Goal: Task Accomplishment & Management: Manage account settings

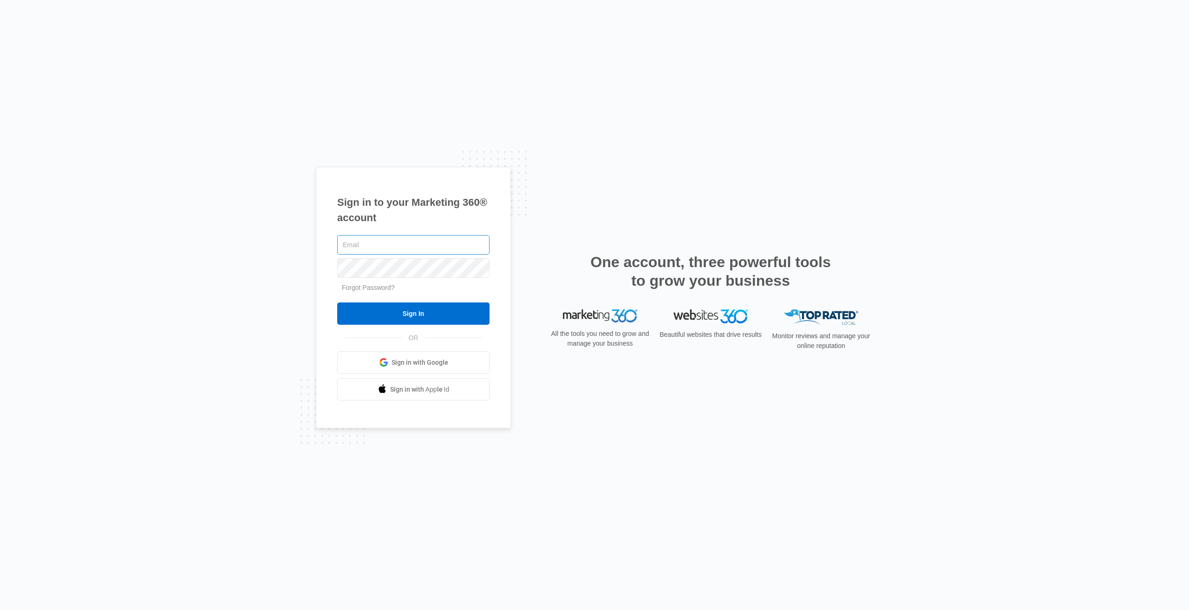
click at [423, 248] on input "text" at bounding box center [413, 245] width 152 height 20
type input "[PERSON_NAME][EMAIL_ADDRESS][PERSON_NAME][DOMAIN_NAME]"
drag, startPoint x: 423, startPoint y: 248, endPoint x: 407, endPoint y: 143, distance: 106.3
click at [405, 141] on div "Sign in to your Marketing 360® account tanya.clawson@clawsondisposal.com Forgot…" at bounding box center [594, 305] width 1189 height 610
click at [337, 302] on input "Sign In" at bounding box center [413, 313] width 152 height 22
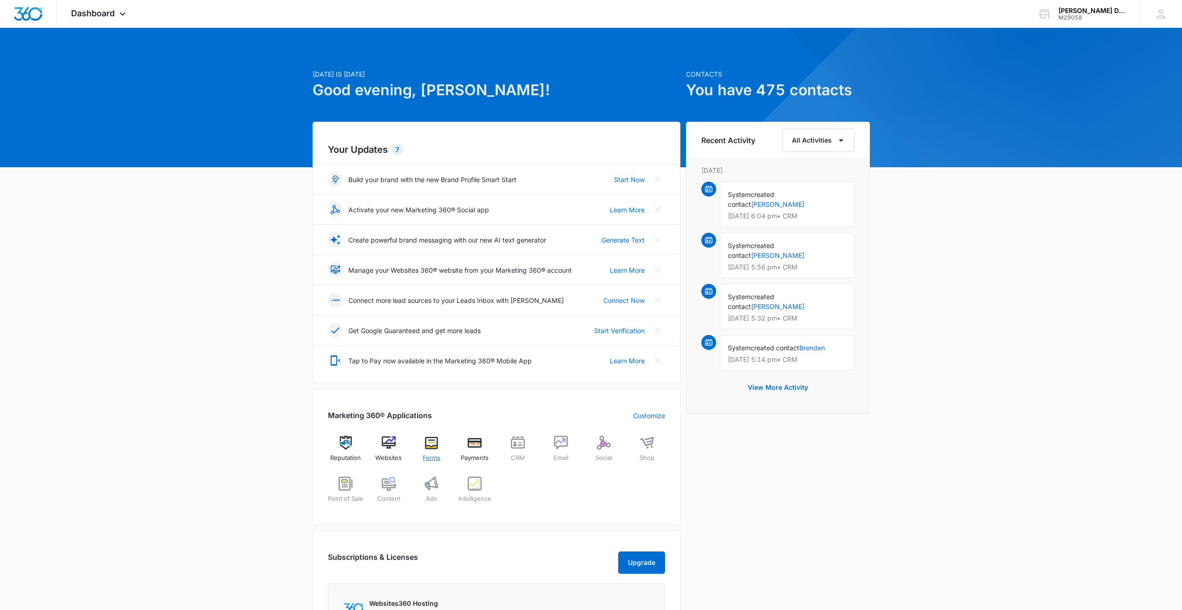
click at [428, 452] on div "Forms" at bounding box center [432, 452] width 36 height 33
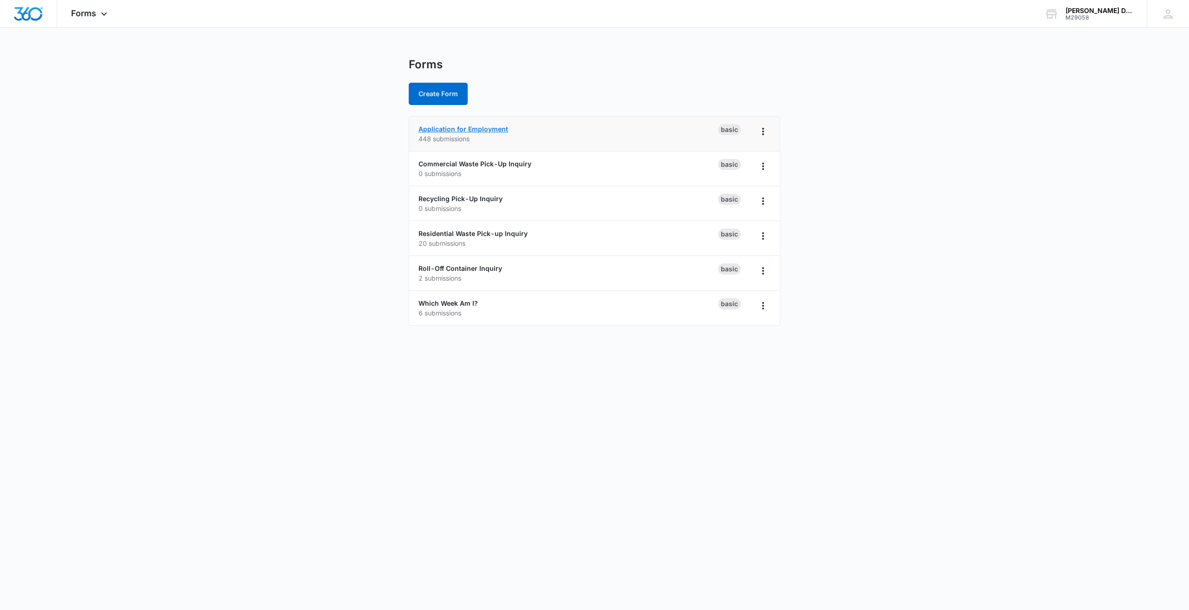
click at [493, 129] on link "Application for Employment" at bounding box center [464, 129] width 90 height 8
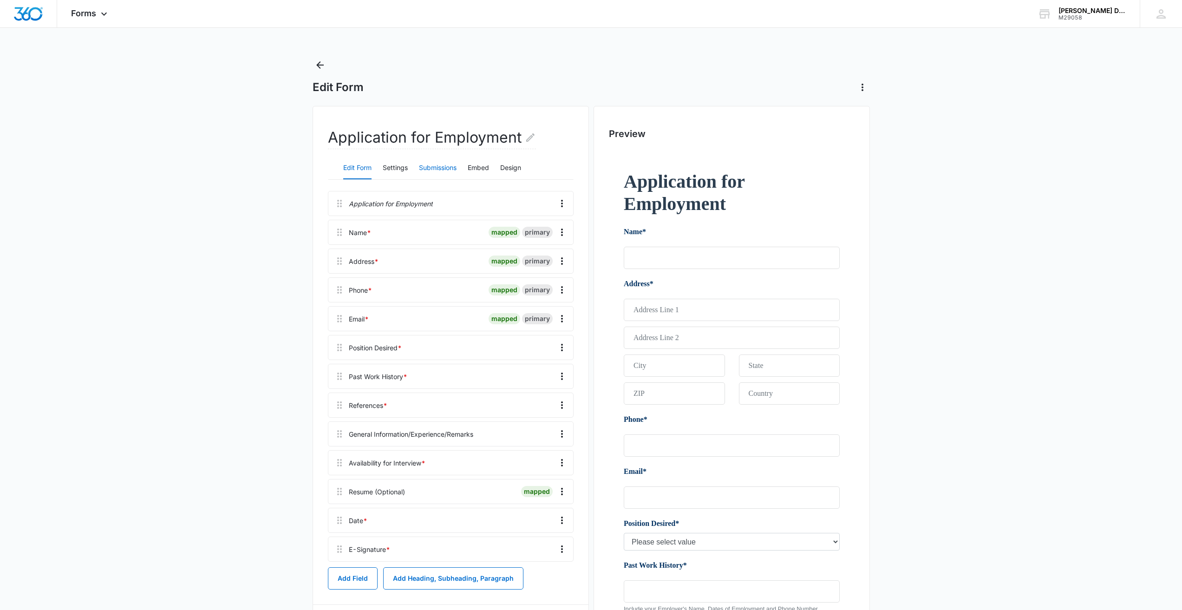
click at [425, 164] on button "Submissions" at bounding box center [438, 168] width 38 height 22
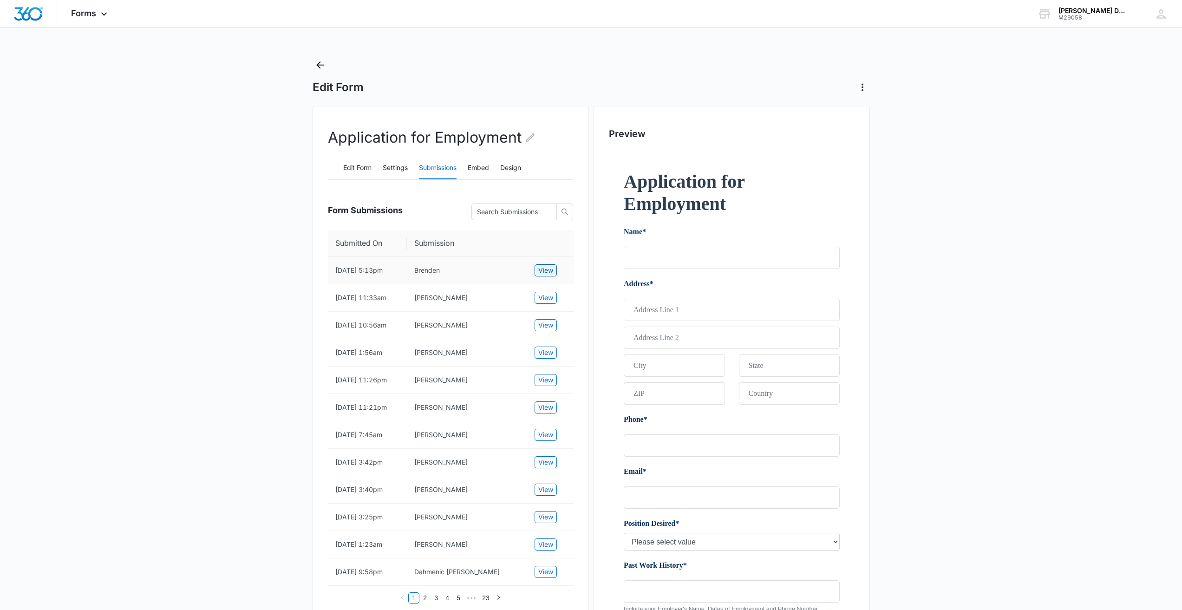
click at [552, 268] on span "View" at bounding box center [545, 270] width 15 height 10
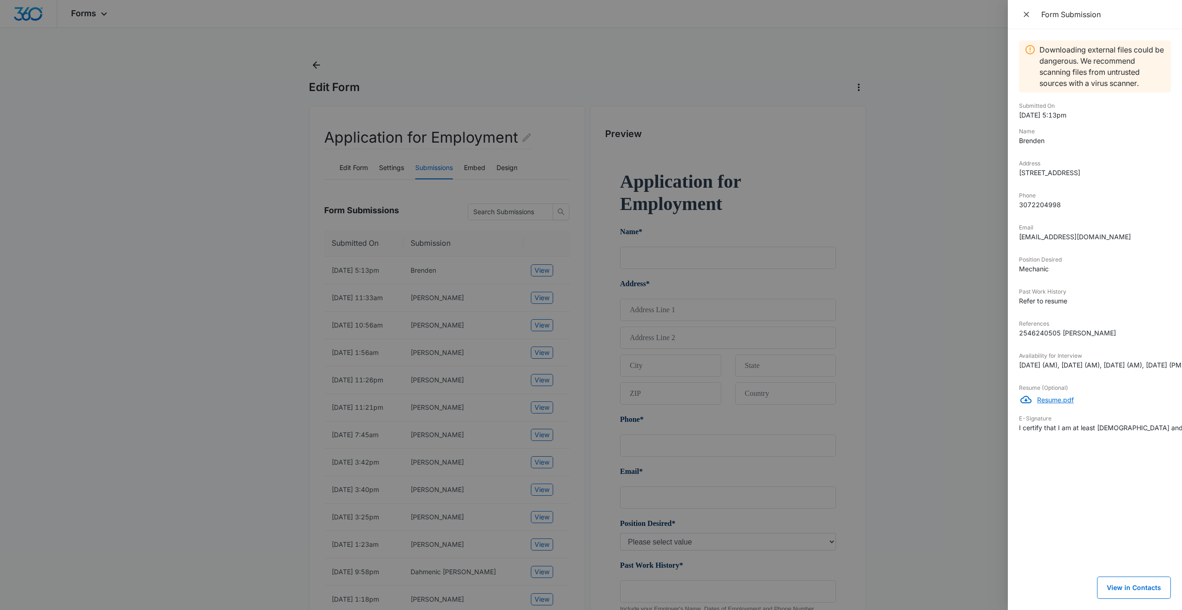
click at [1048, 405] on p "Resume.pdf" at bounding box center [1104, 400] width 134 height 10
click at [866, 64] on div at bounding box center [591, 305] width 1182 height 610
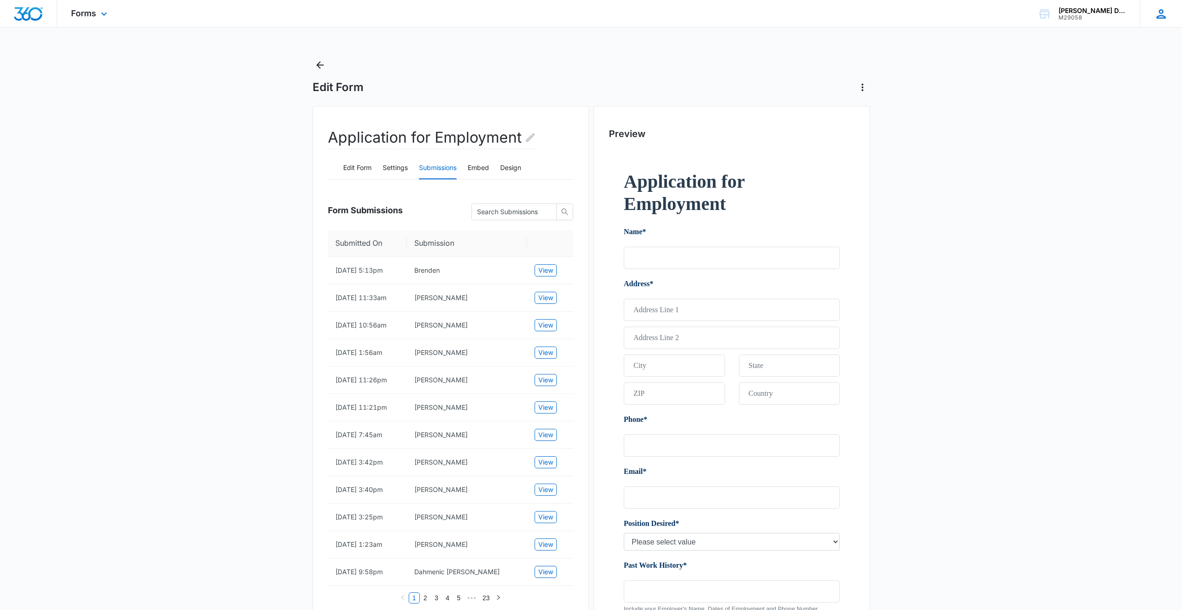
click at [1159, 15] on icon at bounding box center [1162, 14] width 14 height 14
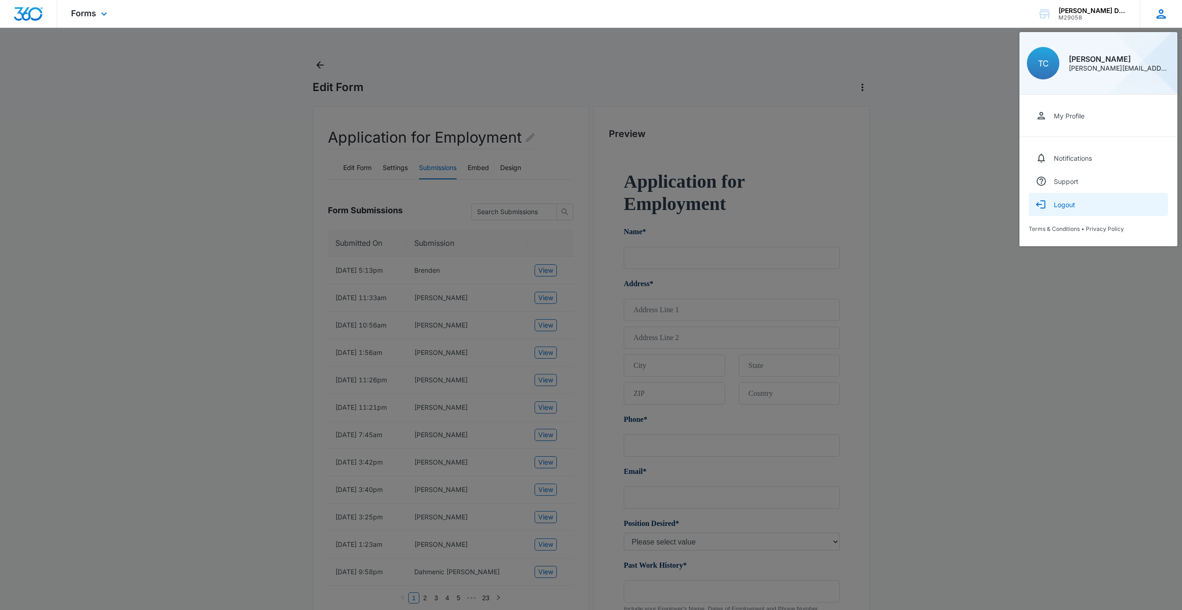
click at [1072, 203] on div "Logout" at bounding box center [1064, 205] width 21 height 8
